Goal: Information Seeking & Learning: Learn about a topic

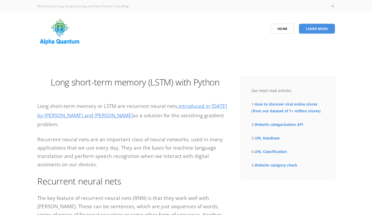
click at [38, 107] on p "Long short-term memory or LSTM are recurrent neural nets, introduced in [DATE] …" at bounding box center [135, 115] width 196 height 27
drag, startPoint x: 49, startPoint y: 83, endPoint x: 77, endPoint y: 82, distance: 28.5
click at [77, 82] on h1 "Long short-term memory (LSTM) with Python" at bounding box center [135, 83] width 196 height 12
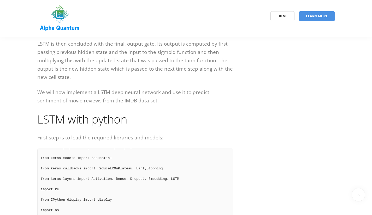
scroll to position [1045, 0]
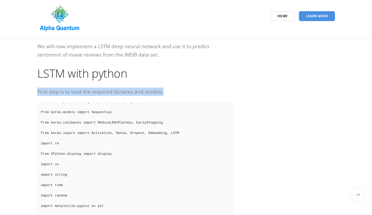
drag, startPoint x: 33, startPoint y: 84, endPoint x: 171, endPoint y: 79, distance: 138.5
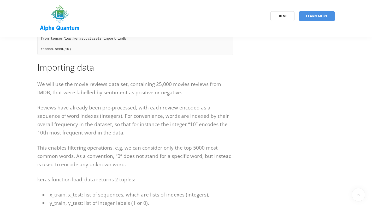
scroll to position [1228, 0]
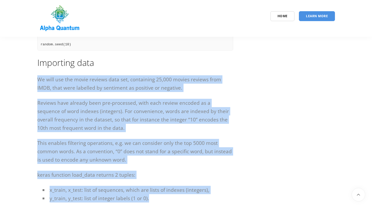
drag, startPoint x: 37, startPoint y: 72, endPoint x: 166, endPoint y: 195, distance: 178.1
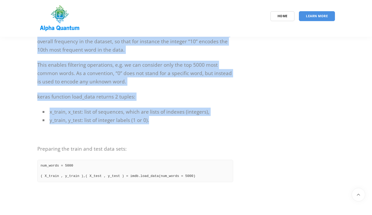
drag, startPoint x: 102, startPoint y: 74, endPoint x: 327, endPoint y: 95, distance: 226.3
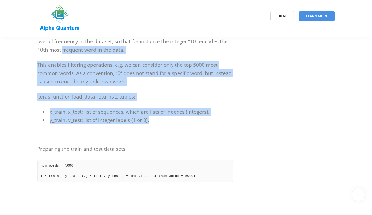
drag, startPoint x: 172, startPoint y: 110, endPoint x: 36, endPoint y: 37, distance: 154.5
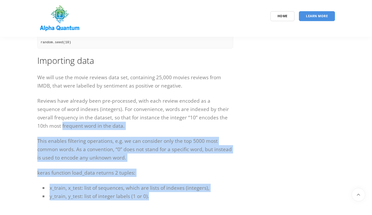
scroll to position [1175, 0]
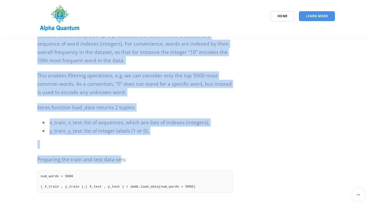
scroll to position [1332, 0]
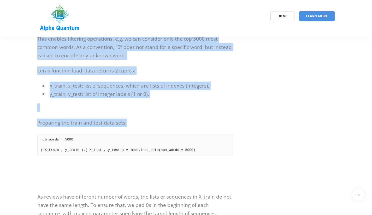
drag, startPoint x: 35, startPoint y: 106, endPoint x: 130, endPoint y: 117, distance: 96.3
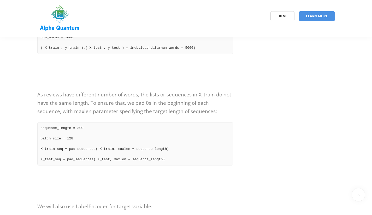
scroll to position [1410, 0]
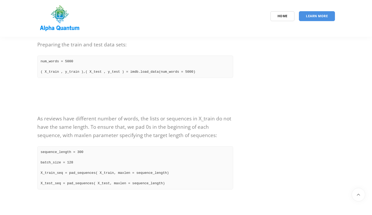
click at [42, 120] on p "As reviews have different number of words, the lists or sequences in X_train do…" at bounding box center [135, 127] width 196 height 25
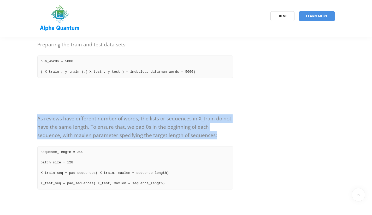
drag, startPoint x: 36, startPoint y: 110, endPoint x: 195, endPoint y: 128, distance: 159.3
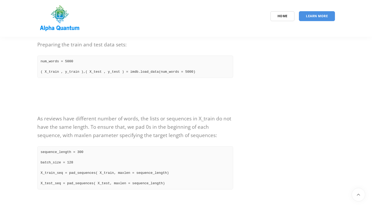
click at [88, 149] on pre "sequence_length = 300 batch_size = 128 X_train_seq = pad_sequences( X_train, ma…" at bounding box center [135, 168] width 196 height 43
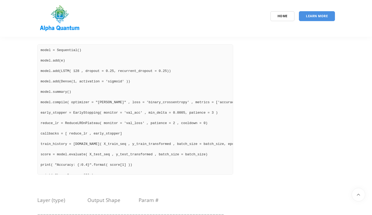
scroll to position [1933, 0]
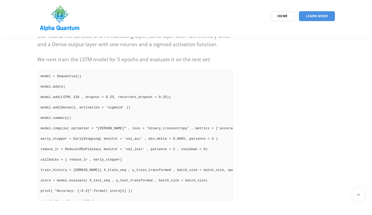
click at [41, 71] on pre "model = Sequential() model.add(e) model.add(LSTM( 128 , dropout = 0.25, recurre…" at bounding box center [135, 136] width 196 height 131
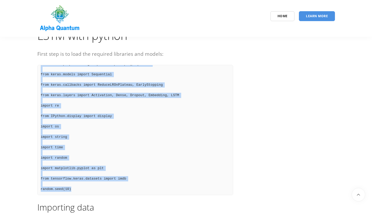
scroll to position [1097, 0]
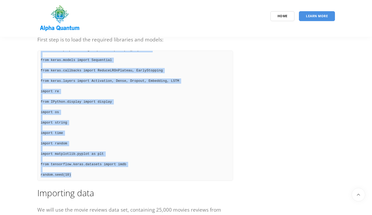
drag, startPoint x: 41, startPoint y: 125, endPoint x: 92, endPoint y: 164, distance: 64.7
click at [92, 164] on pre "import pandas as pd import numpy as np import sklearn from sklearn.model_select…" at bounding box center [135, 116] width 196 height 131
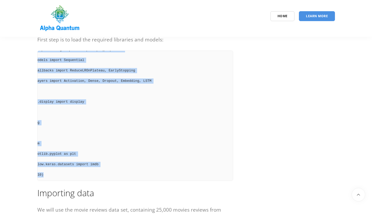
scroll to position [73, 0]
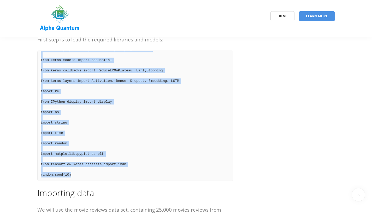
copy pre "import pandas as pd import numpy as np import sklearn from sklearn.model_select…"
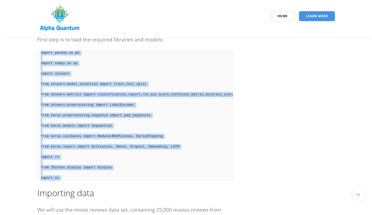
scroll to position [0, 0]
